Goal: Task Accomplishment & Management: Use online tool/utility

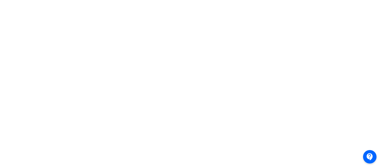
scroll to position [135, 0]
click at [0, 100] on div at bounding box center [190, 77] width 381 height 253
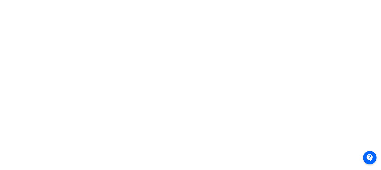
scroll to position [0, 0]
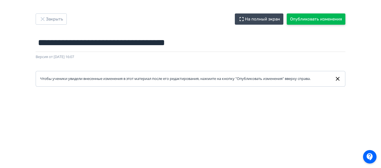
click at [302, 22] on button "Опубликовать изменения" at bounding box center [316, 18] width 59 height 11
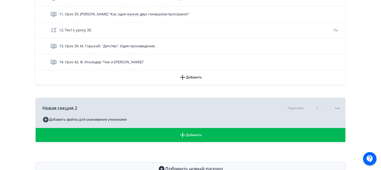
scroll to position [308, 0]
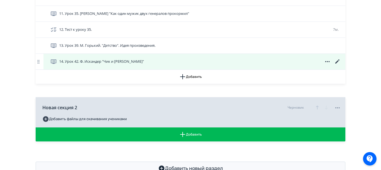
click at [337, 61] on icon at bounding box center [337, 61] width 7 height 7
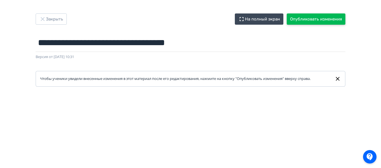
click at [307, 22] on button "Опубликовать изменения" at bounding box center [316, 18] width 59 height 11
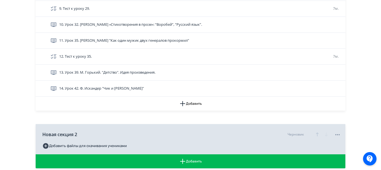
scroll to position [281, 0]
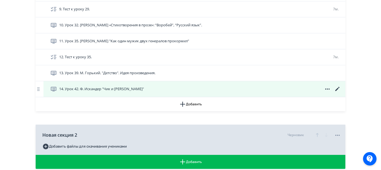
click at [336, 90] on icon at bounding box center [337, 89] width 4 height 4
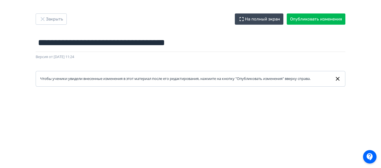
click at [152, 25] on div "**********" at bounding box center [190, 49] width 337 height 73
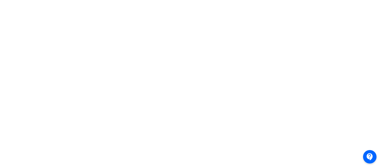
scroll to position [157, 0]
